Goal: Task Accomplishment & Management: Manage account settings

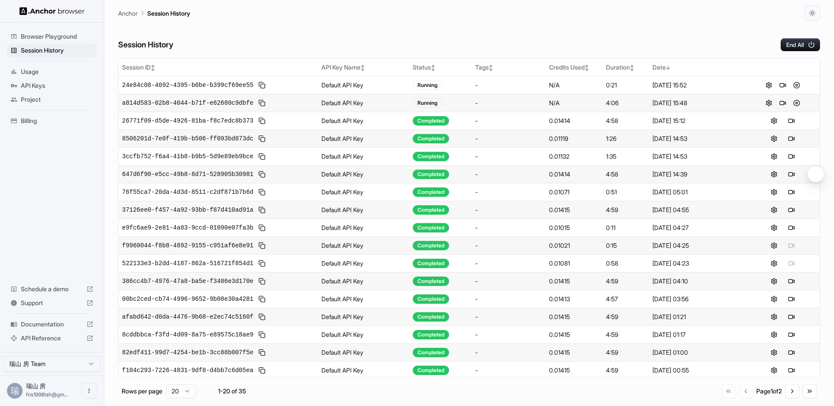
click at [610, 37] on div "Session History End All" at bounding box center [469, 36] width 702 height 30
click at [798, 40] on button "End All" at bounding box center [801, 44] width 40 height 13
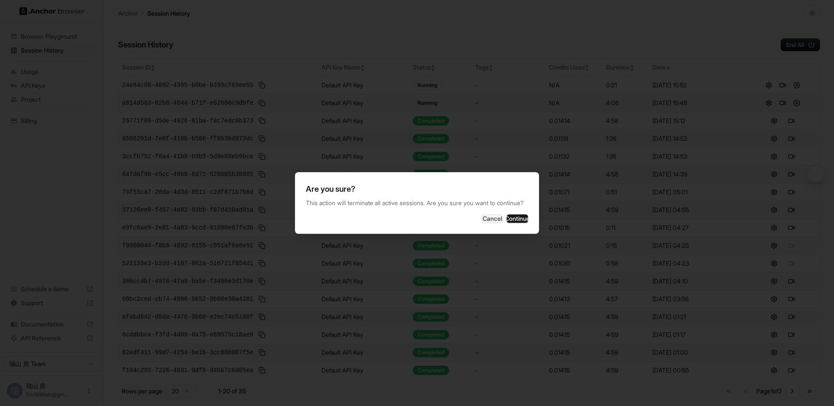
click at [498, 234] on div "Are you sure? This action will terminate all active sessions. Are you sure you …" at bounding box center [417, 203] width 244 height 62
click at [512, 219] on button "Continue" at bounding box center [517, 218] width 22 height 9
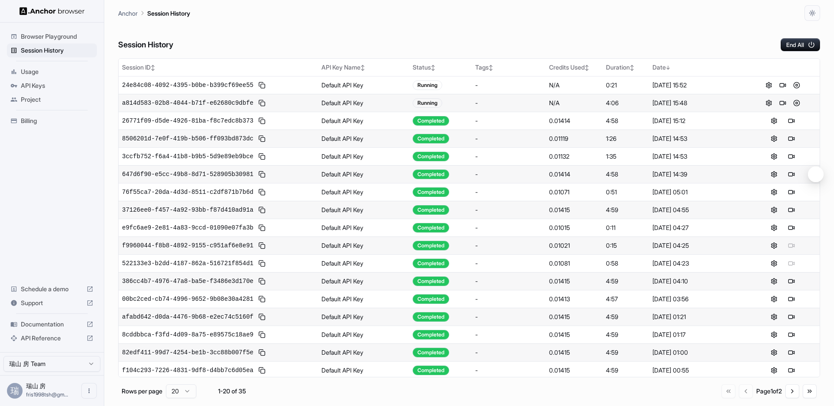
click at [508, 28] on div "Session History End All" at bounding box center [469, 36] width 702 height 30
